Goal: Task Accomplishment & Management: Use online tool/utility

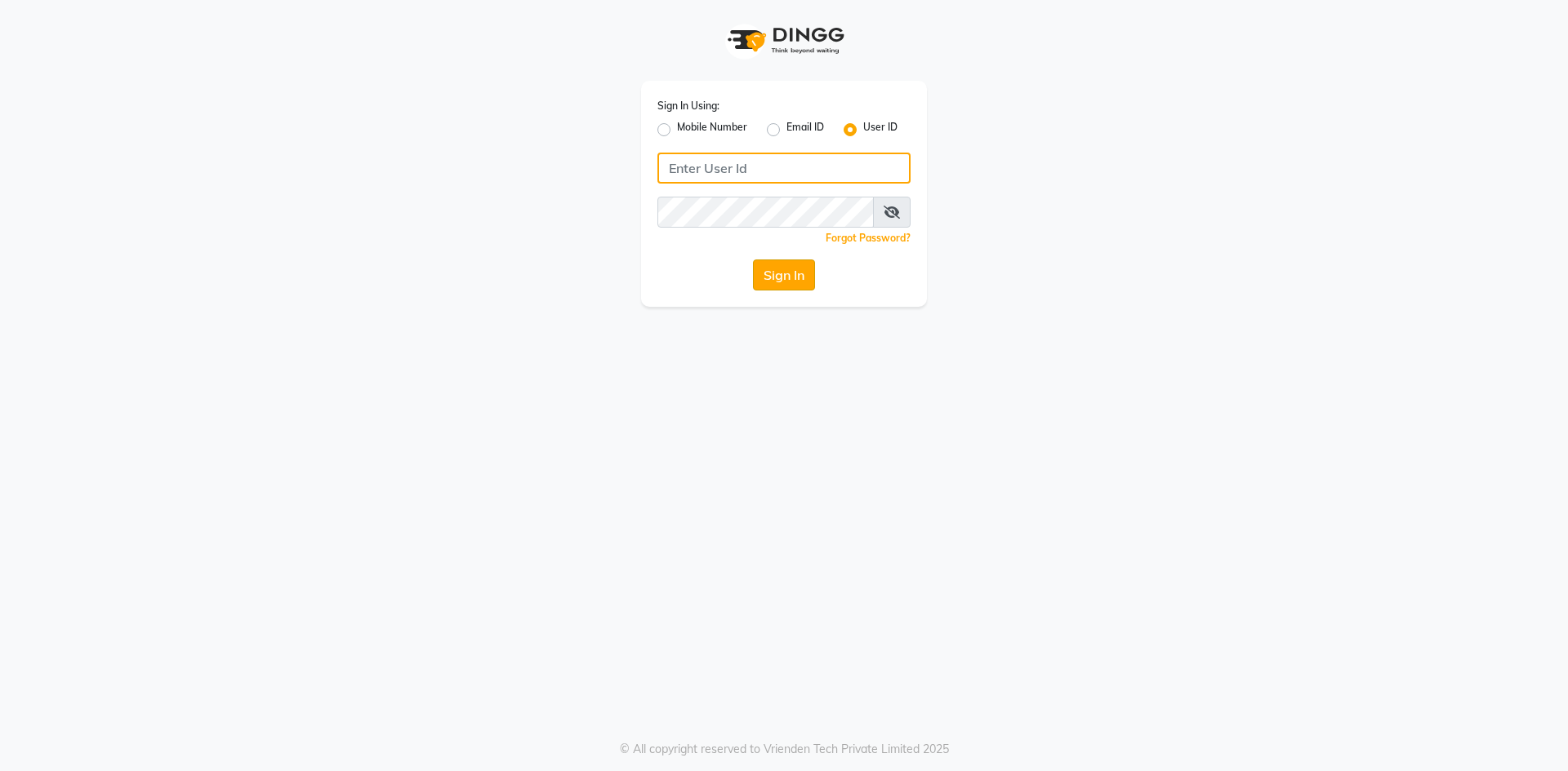
type input "neha@123"
click at [781, 284] on button "Sign In" at bounding box center [784, 275] width 62 height 31
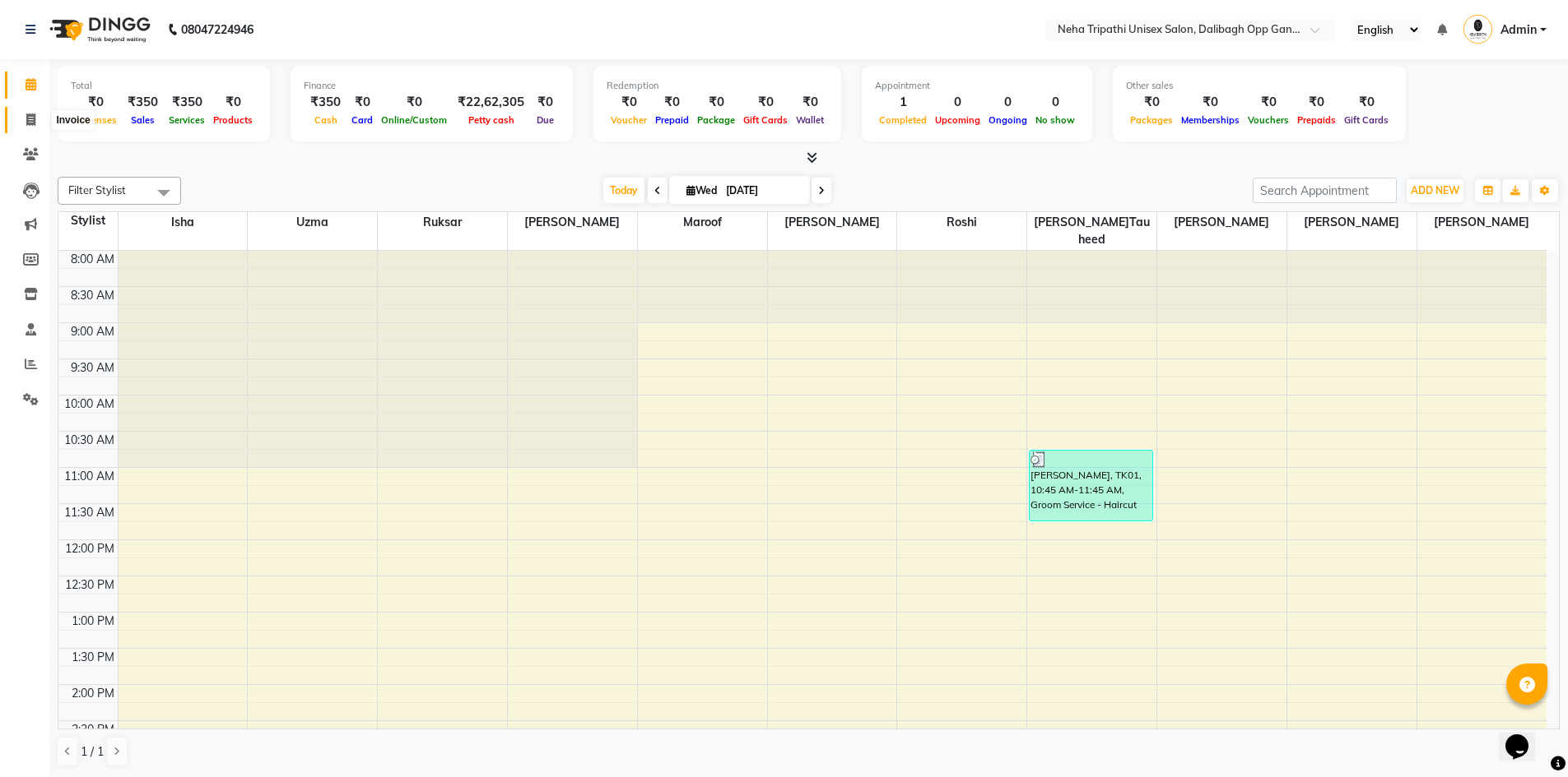
click at [35, 120] on icon at bounding box center [31, 119] width 9 height 12
select select "6624"
select select "service"
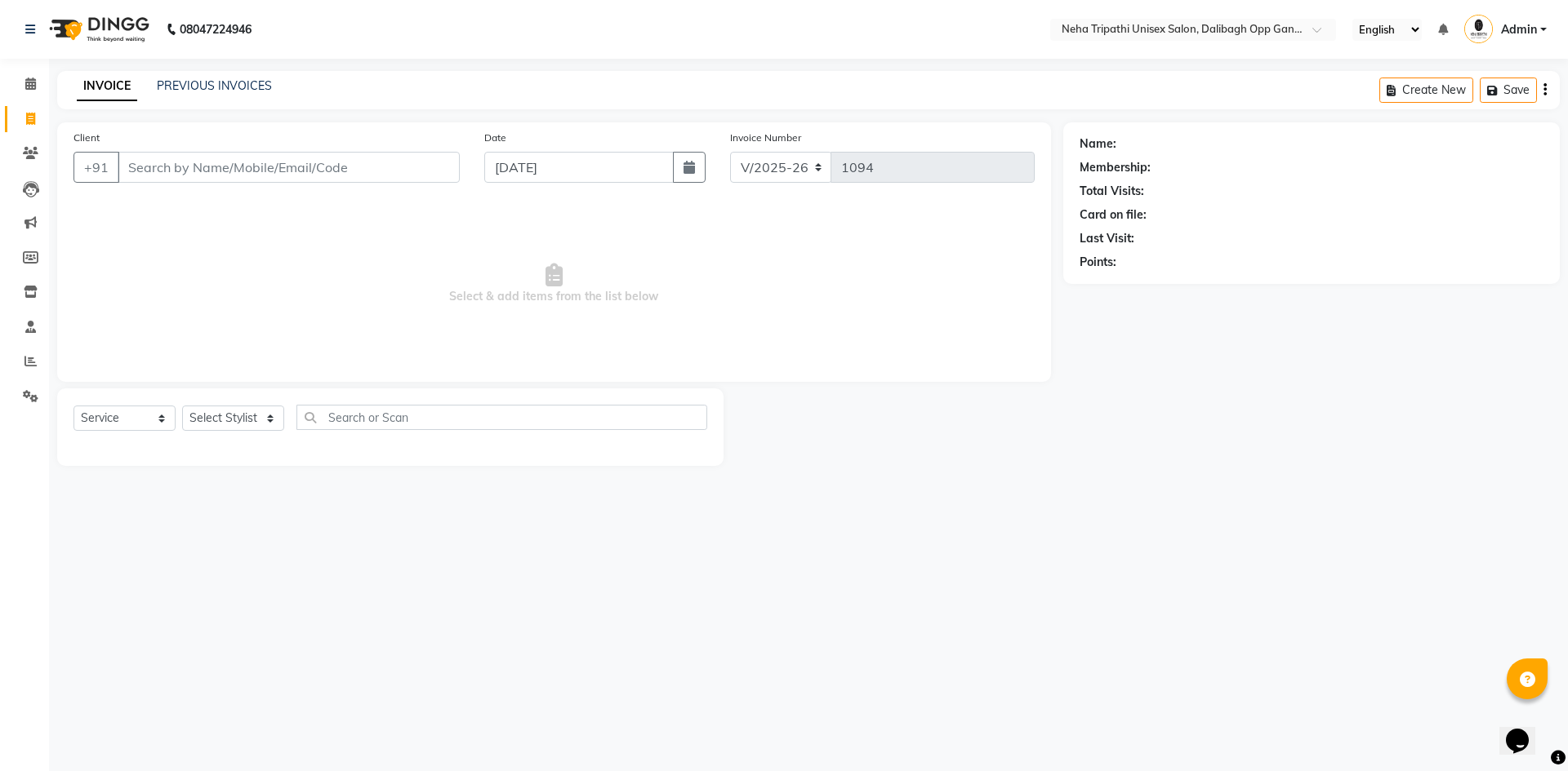
click at [188, 168] on input "Client" at bounding box center [288, 167] width 342 height 31
click at [27, 159] on span at bounding box center [30, 154] width 28 height 19
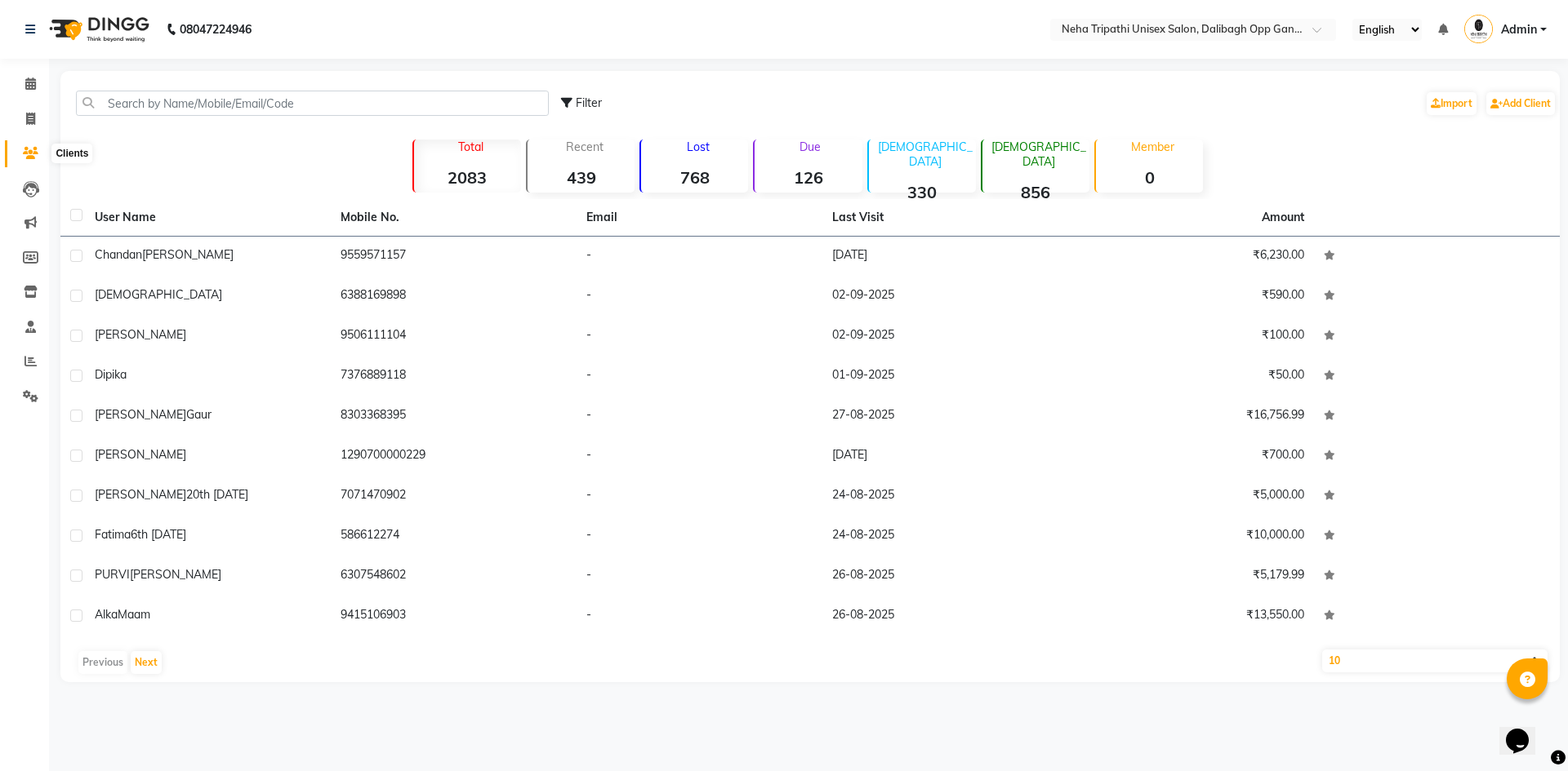
click at [37, 154] on icon at bounding box center [30, 153] width 15 height 12
click at [150, 97] on input "text" at bounding box center [312, 103] width 472 height 26
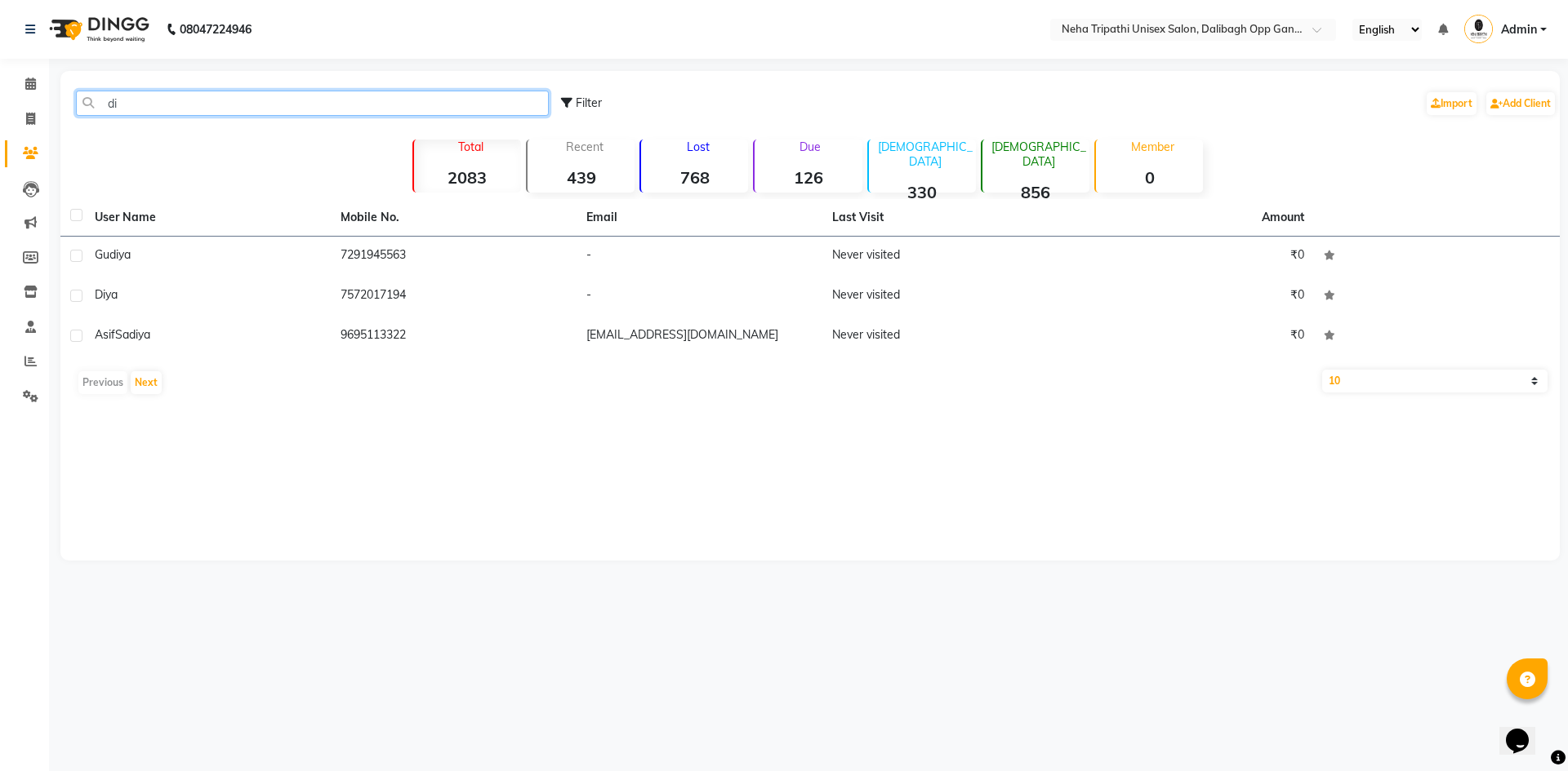
type input "d"
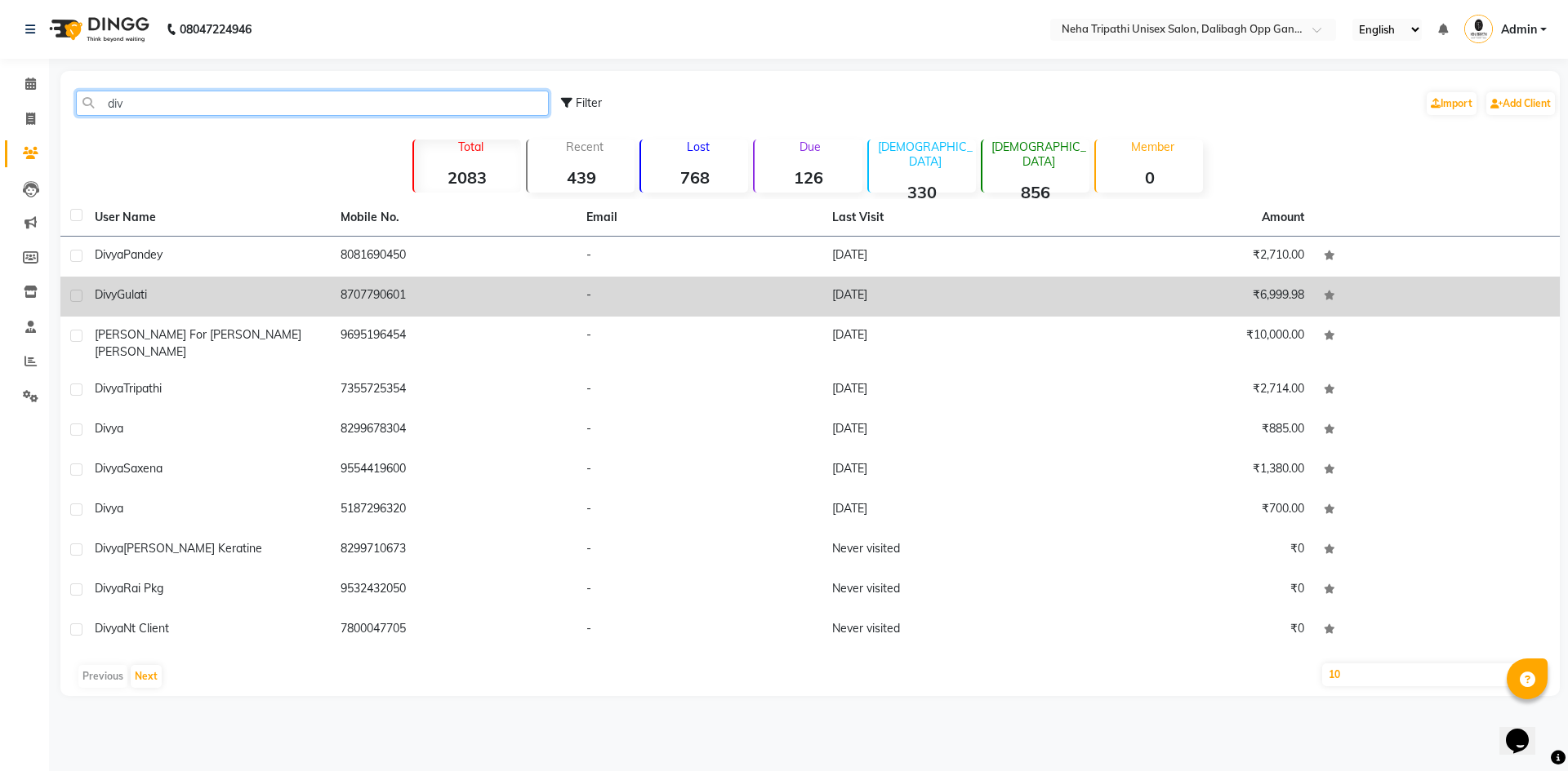
type input "div"
click at [360, 286] on td "8707790601" at bounding box center [453, 297] width 246 height 40
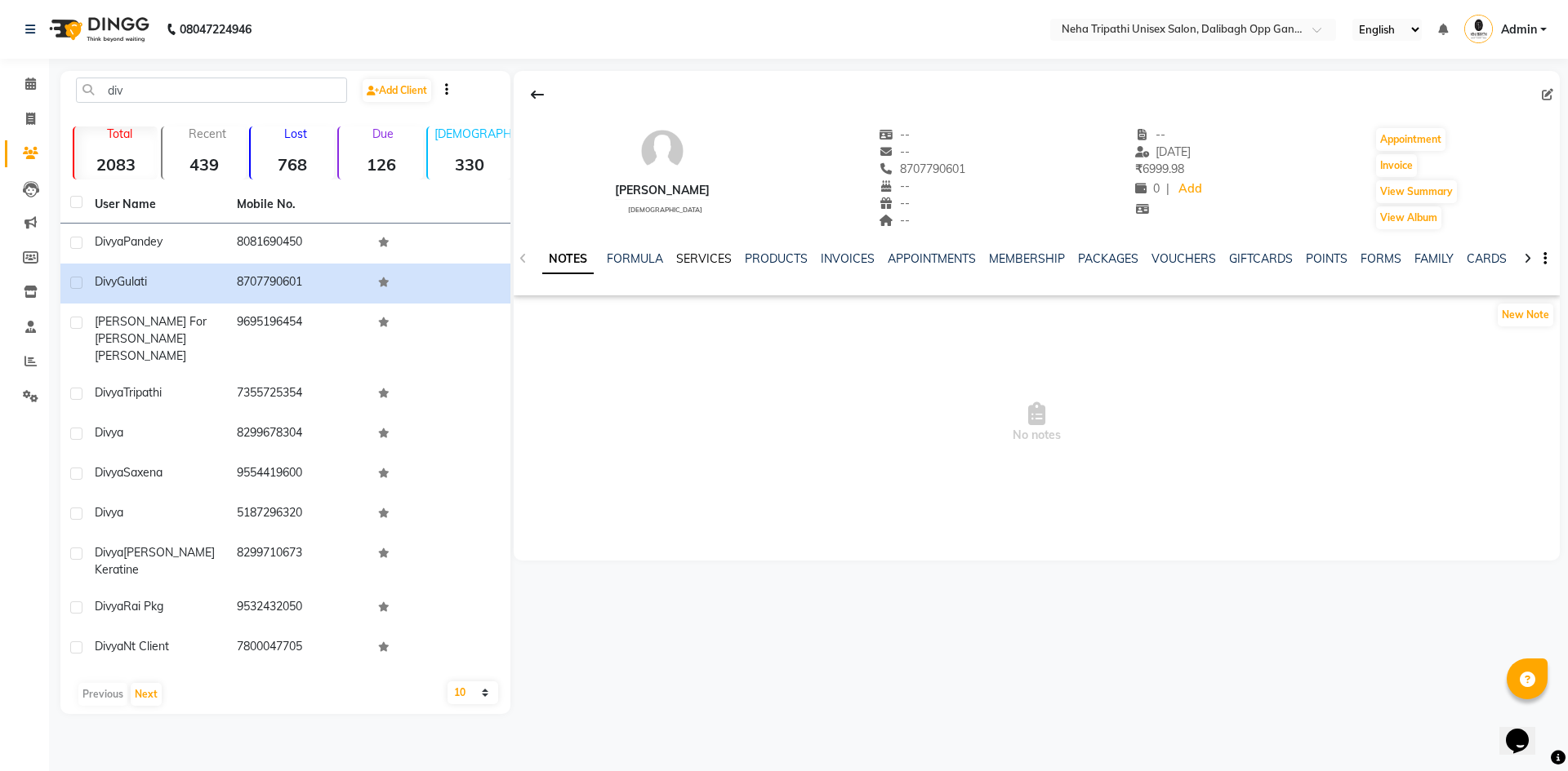
click at [697, 251] on link "SERVICES" at bounding box center [704, 258] width 56 height 14
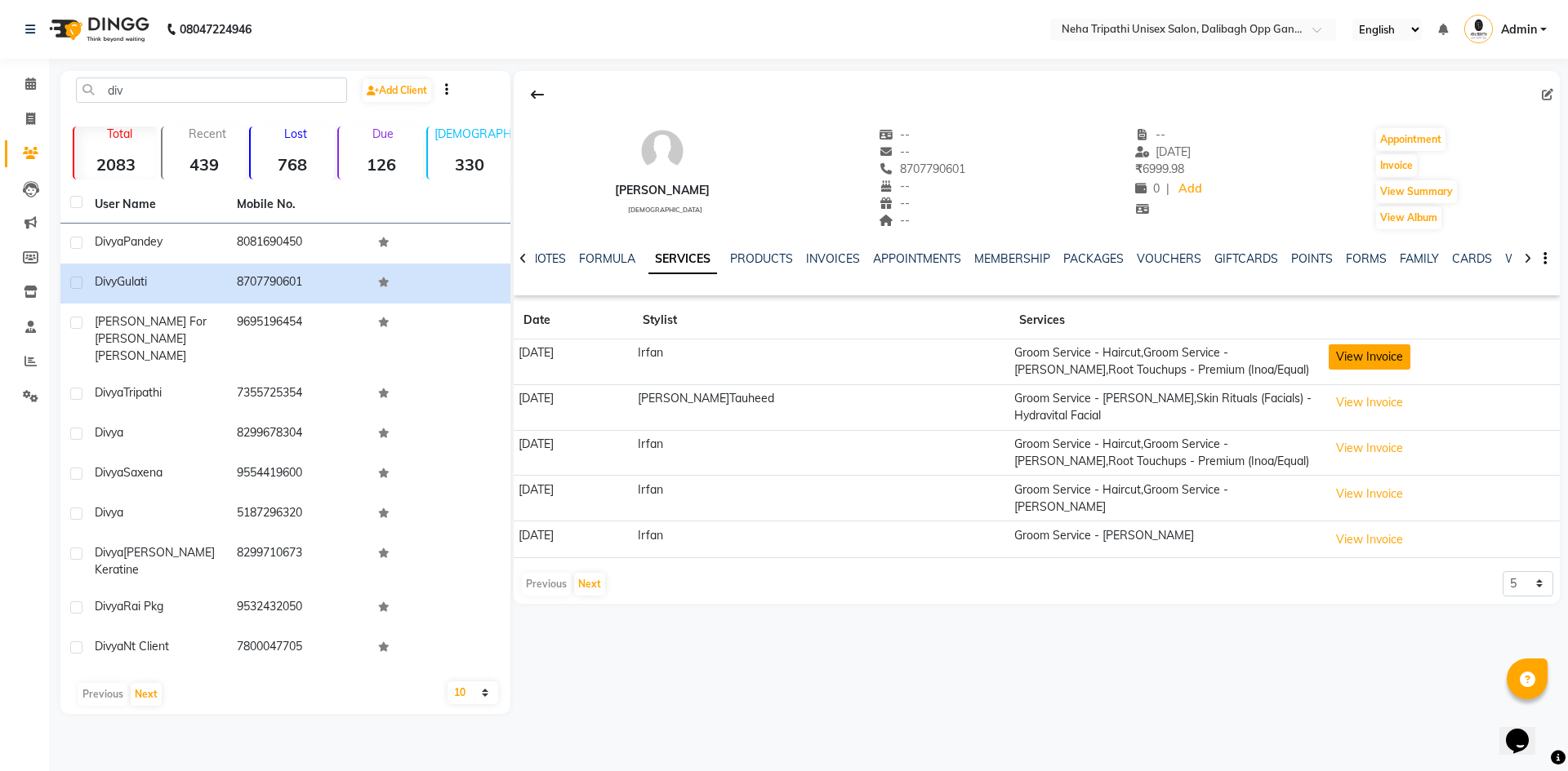
click at [1328, 365] on button "View Invoice" at bounding box center [1369, 357] width 82 height 26
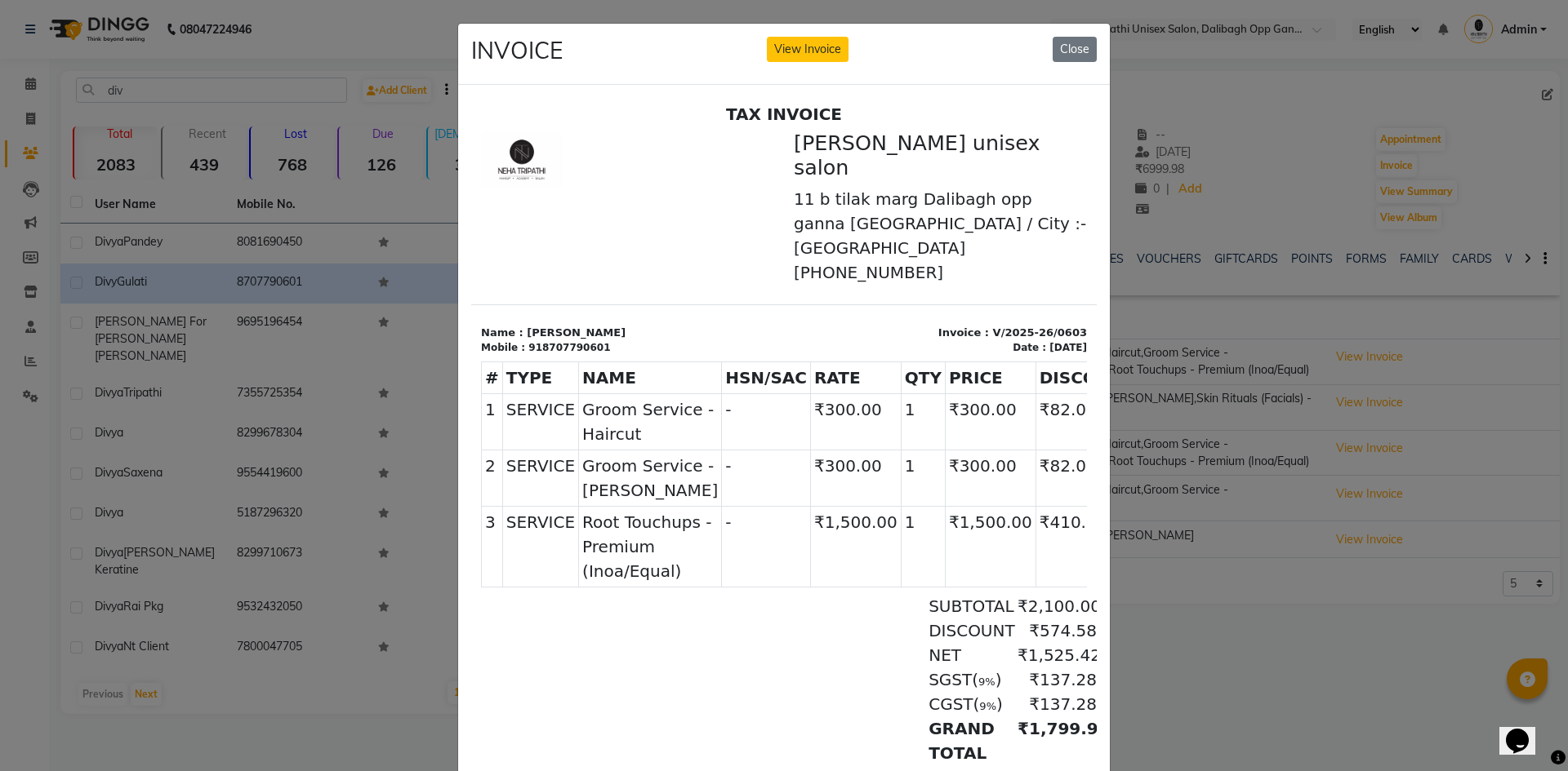
scroll to position [168, 0]
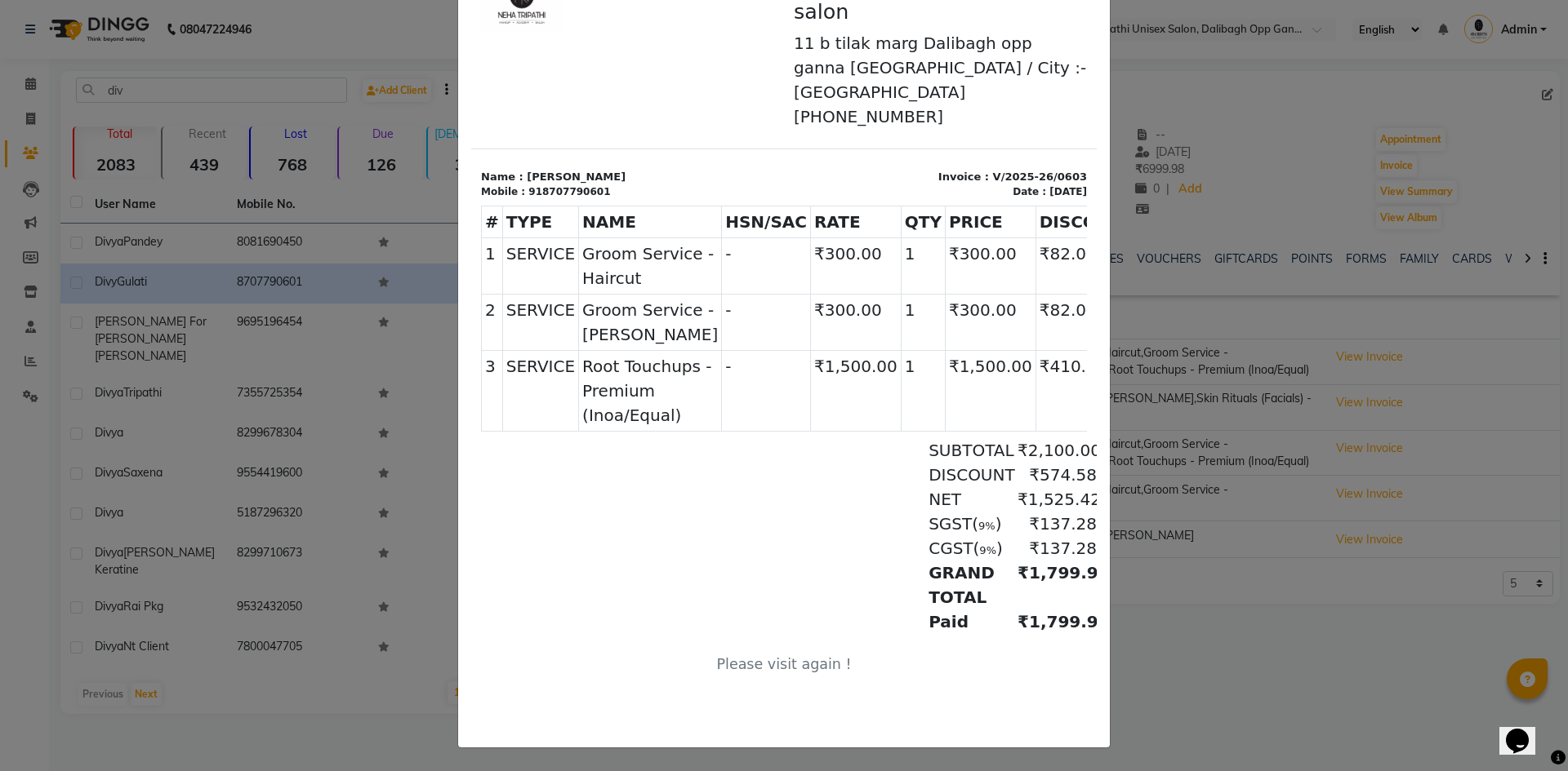
click at [1215, 616] on ngb-modal-window "INVOICE View Invoice Close" at bounding box center [784, 385] width 1568 height 771
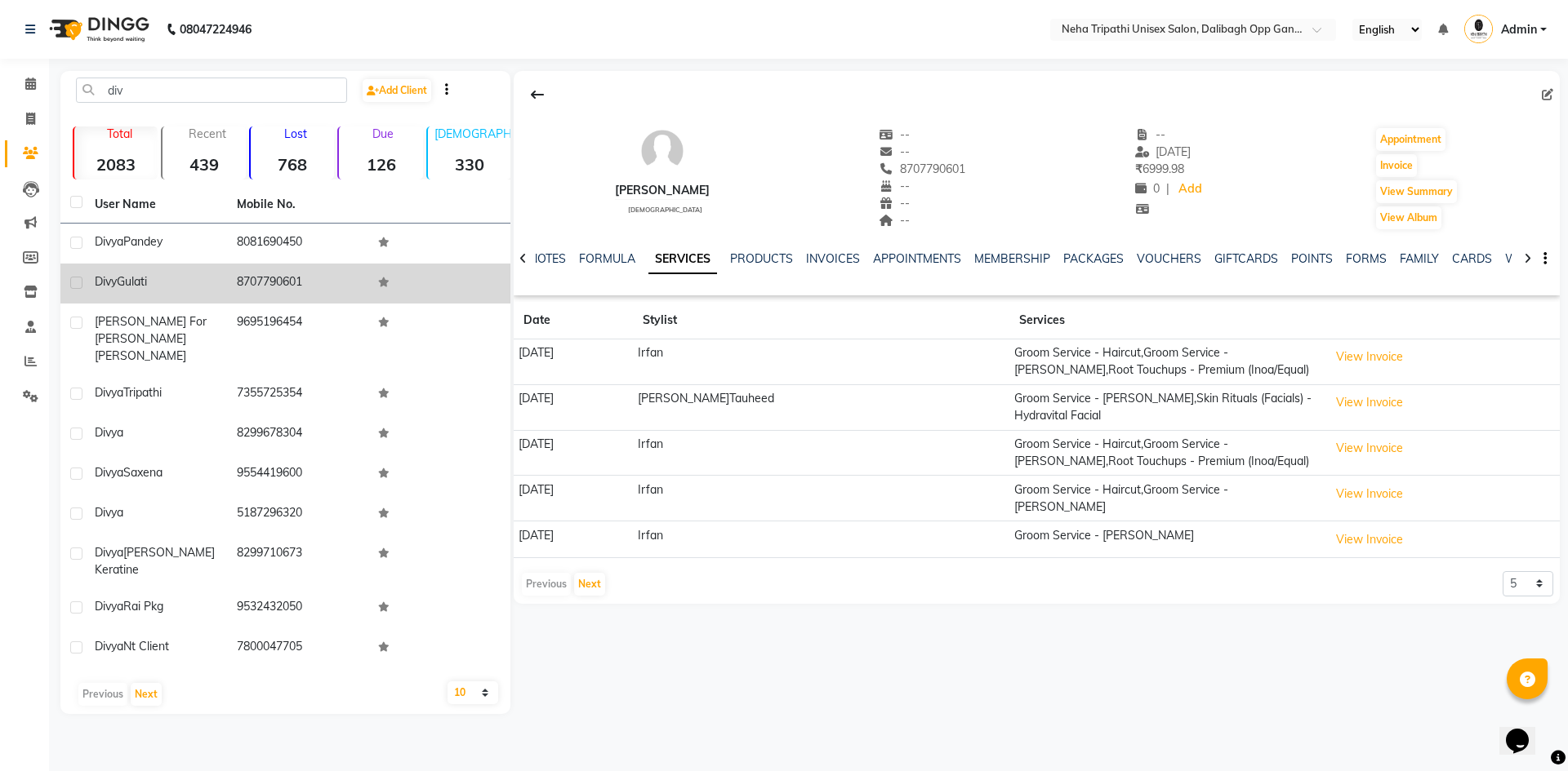
drag, startPoint x: 327, startPoint y: 278, endPoint x: 215, endPoint y: 276, distance: 112.0
click at [215, 276] on tr "[PERSON_NAME] 8707790601" at bounding box center [286, 284] width 450 height 40
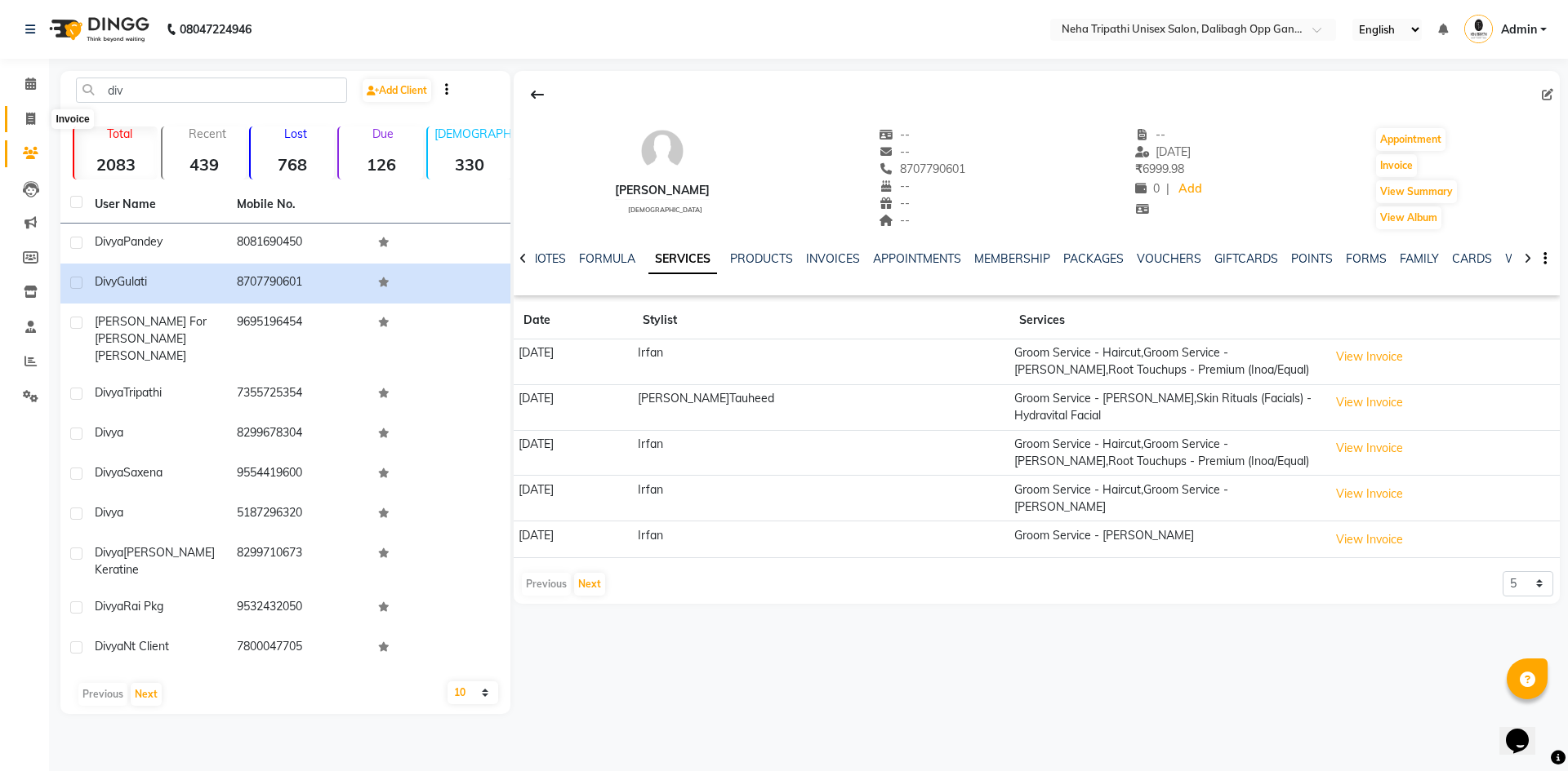
click at [34, 117] on icon at bounding box center [30, 119] width 9 height 12
select select "service"
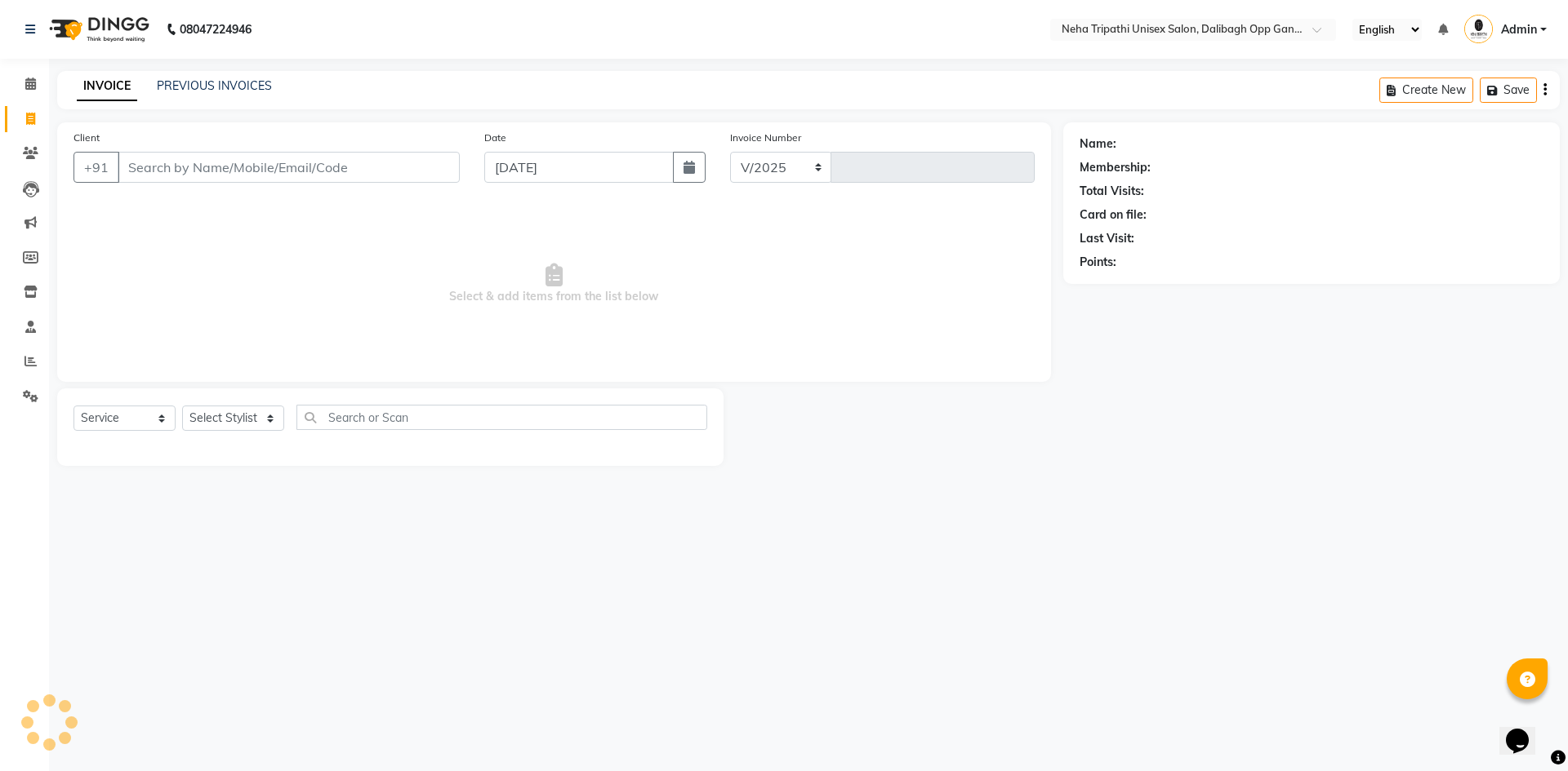
select select "6624"
type input "1094"
